Goal: Find specific page/section: Find specific page/section

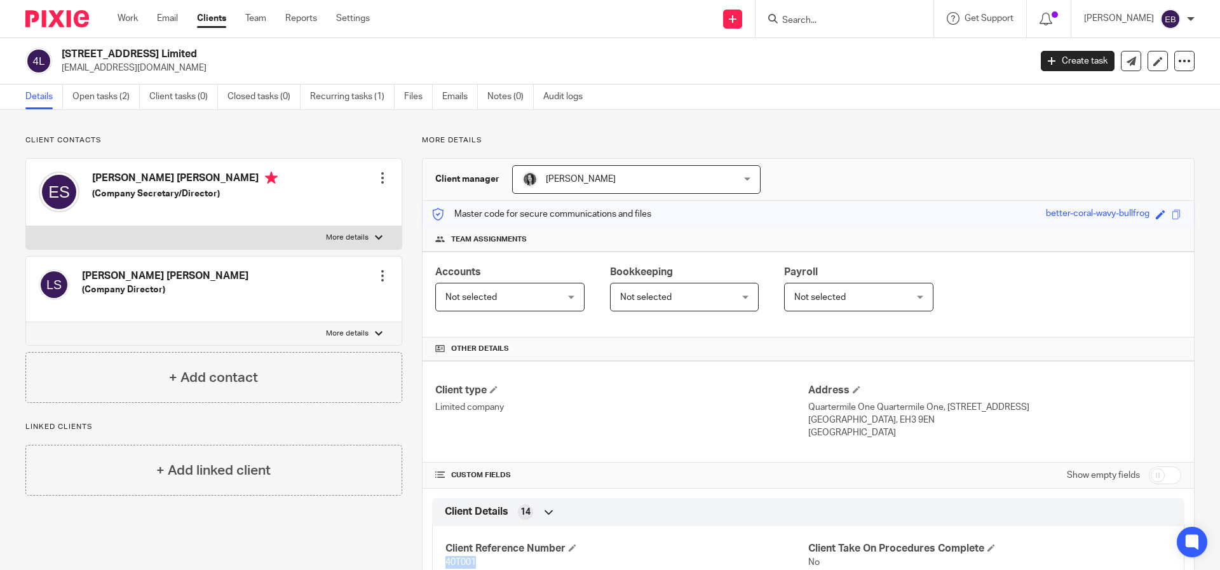
click at [866, 19] on input "Search" at bounding box center [838, 20] width 114 height 11
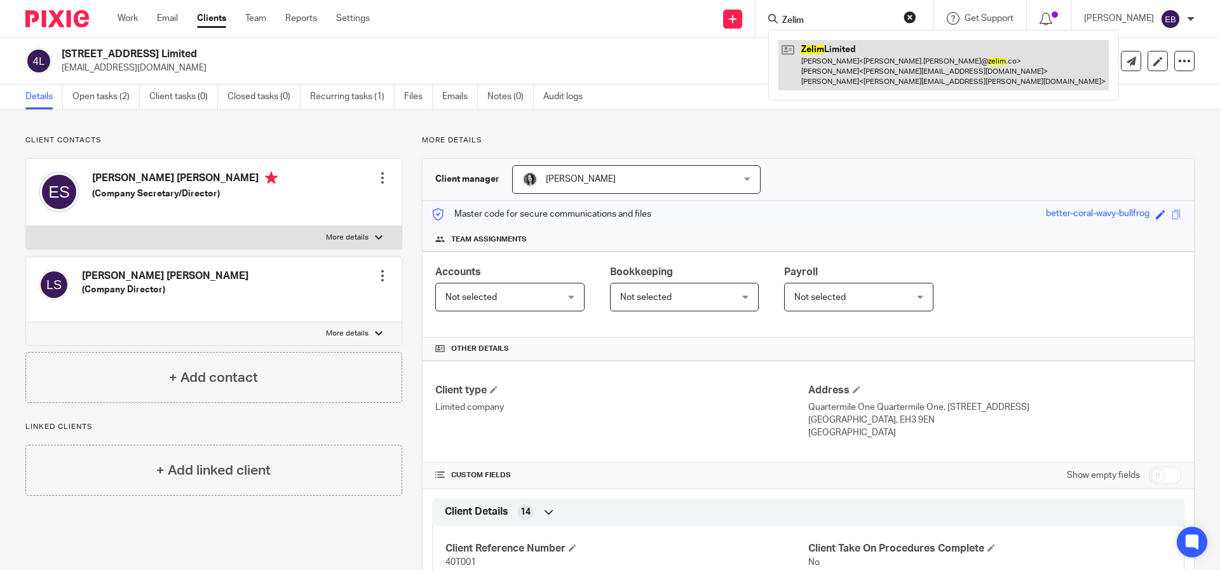
type input "Zelim"
click at [910, 68] on link at bounding box center [944, 65] width 330 height 50
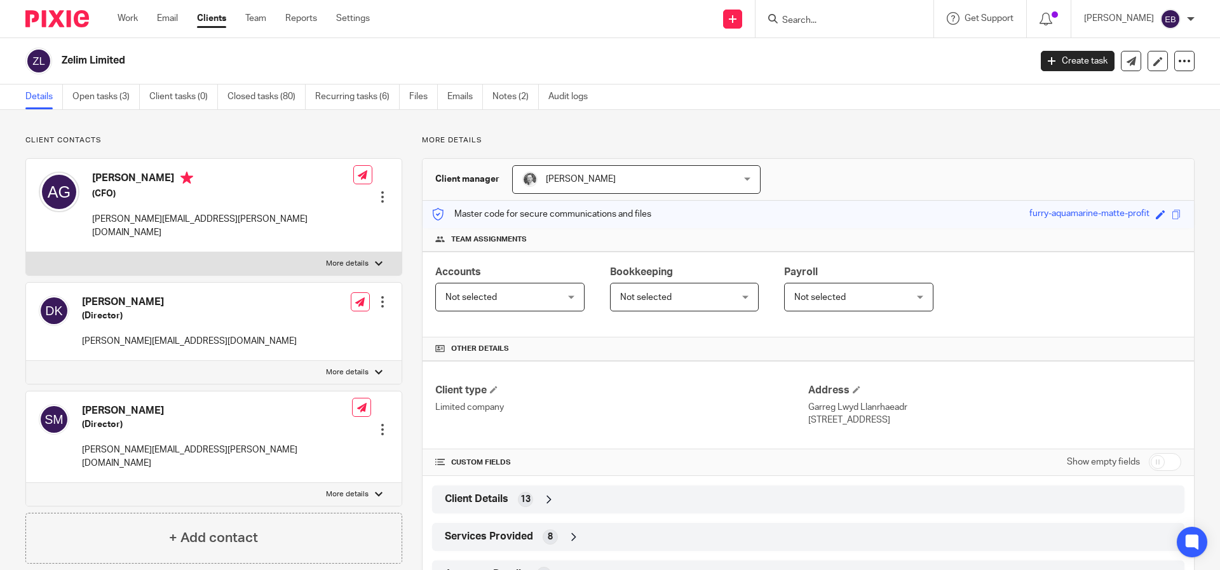
click at [819, 20] on input "Search" at bounding box center [838, 20] width 114 height 11
type input "R"
type input "S"
type input "40 th"
click at [838, 49] on link at bounding box center [858, 49] width 158 height 19
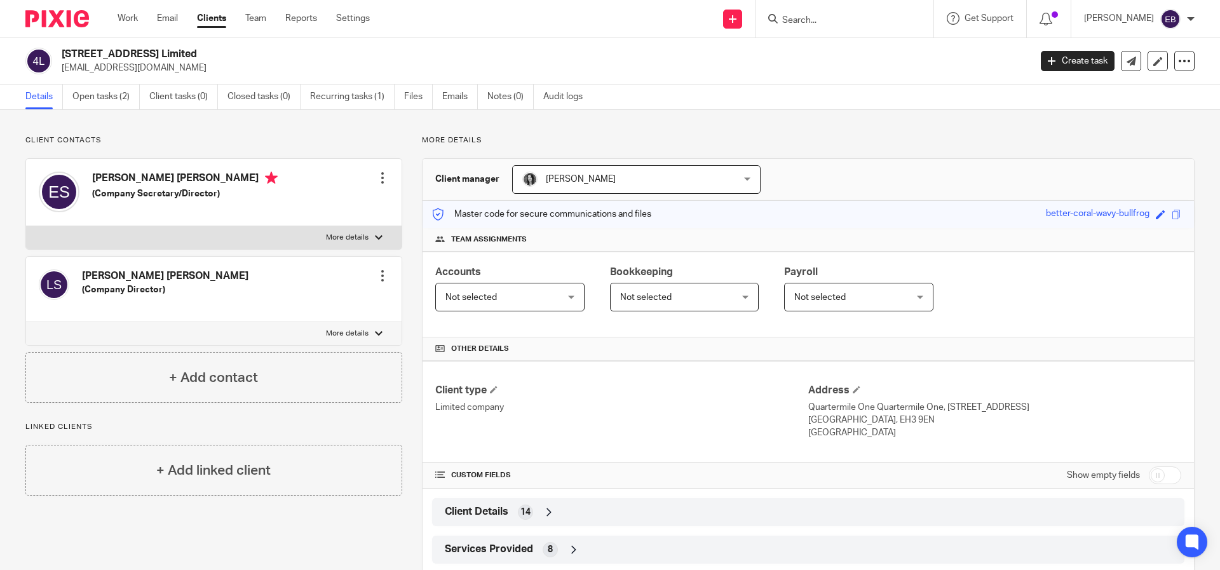
click at [70, 20] on img at bounding box center [57, 18] width 64 height 17
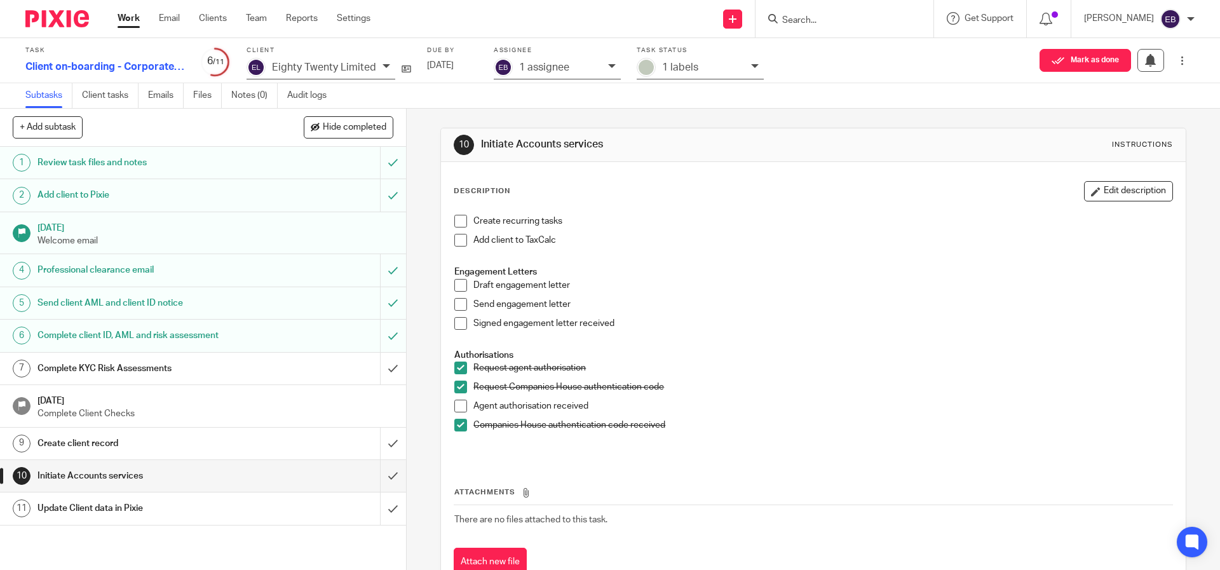
click at [847, 20] on input "Search" at bounding box center [838, 20] width 114 height 11
type input "Soul"
click at [868, 60] on div "Soul Retreat Labs Limited" at bounding box center [857, 49] width 178 height 39
click at [868, 53] on link at bounding box center [858, 49] width 158 height 19
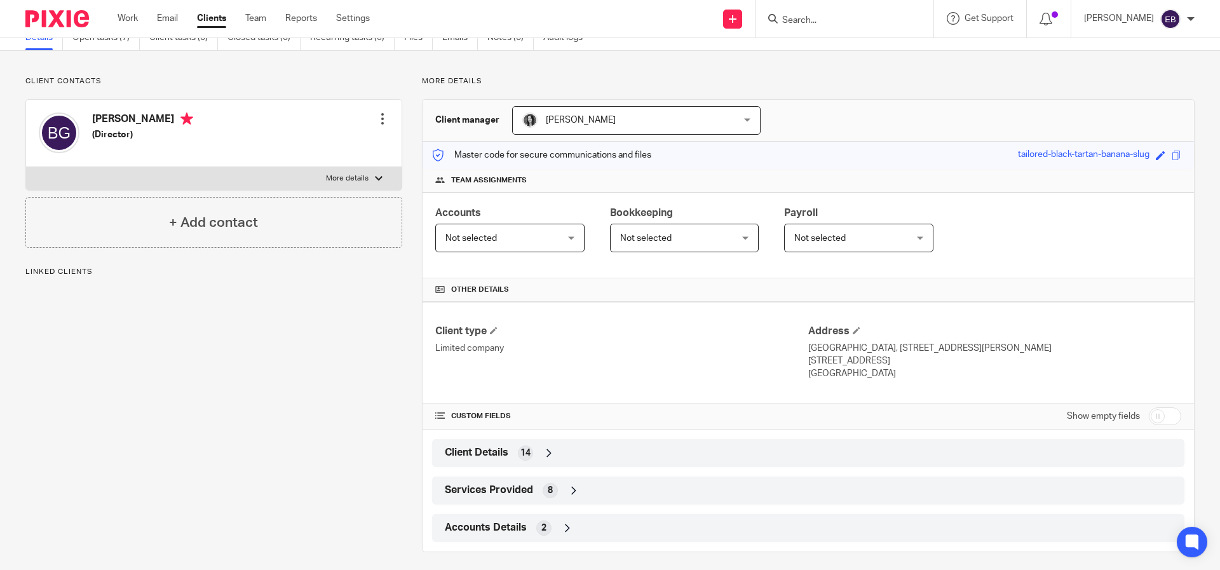
click at [532, 448] on div "Client Details 14" at bounding box center [808, 453] width 733 height 22
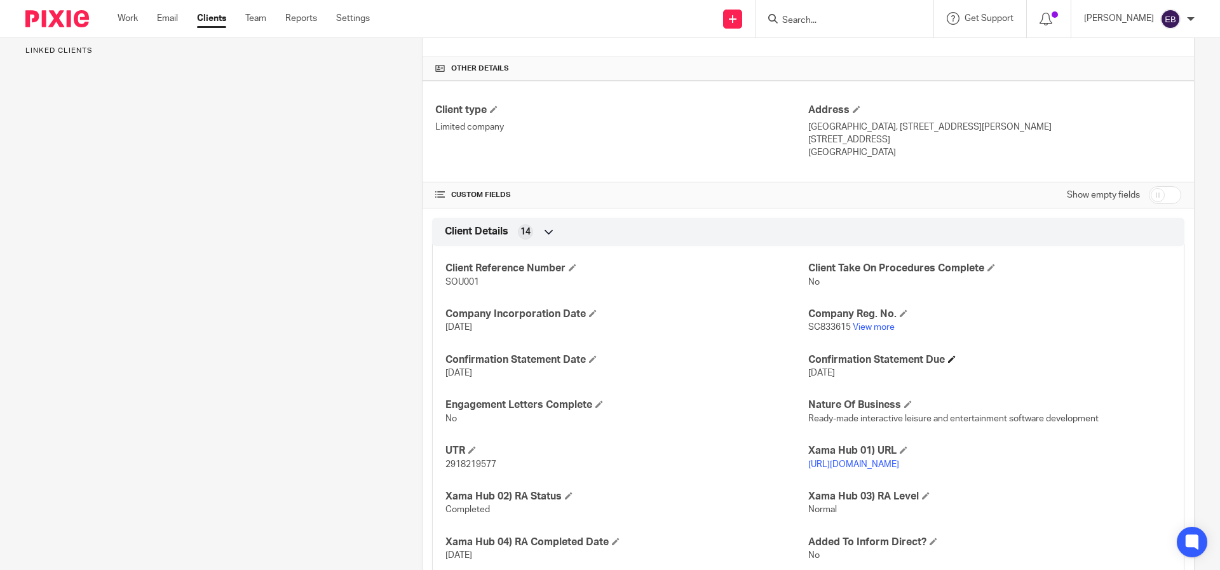
scroll to position [273, 0]
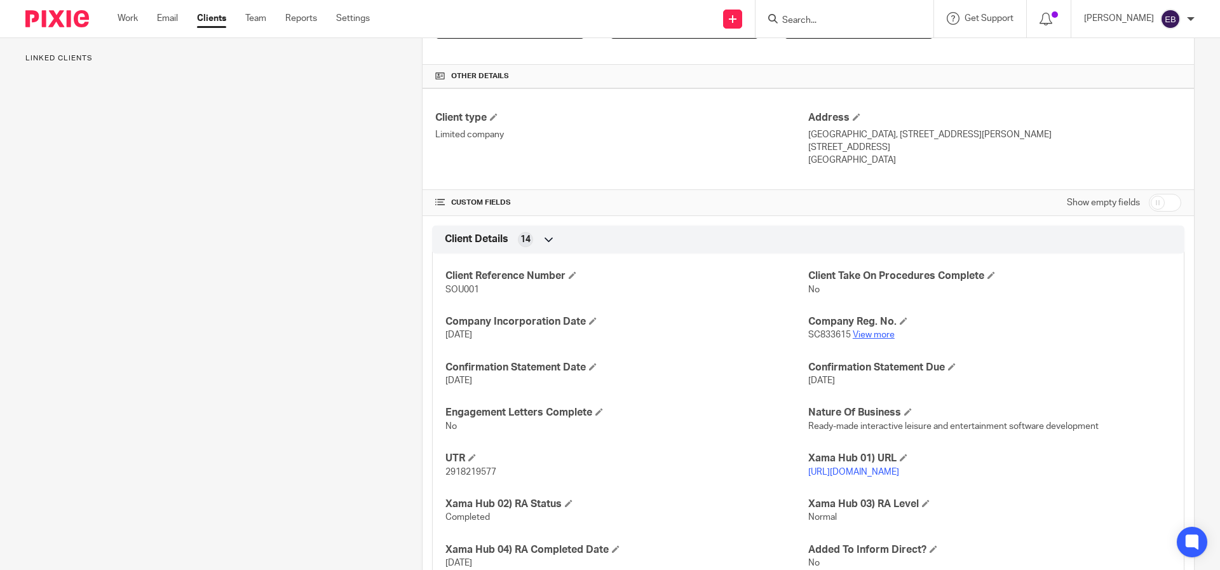
click at [857, 336] on link "View more" at bounding box center [874, 334] width 42 height 9
click at [869, 338] on link "View more" at bounding box center [874, 334] width 42 height 9
